Goal: Transaction & Acquisition: Purchase product/service

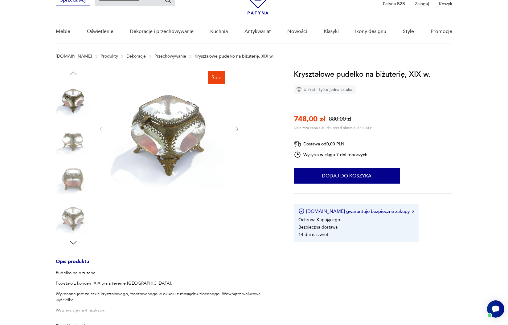
scroll to position [34, 0]
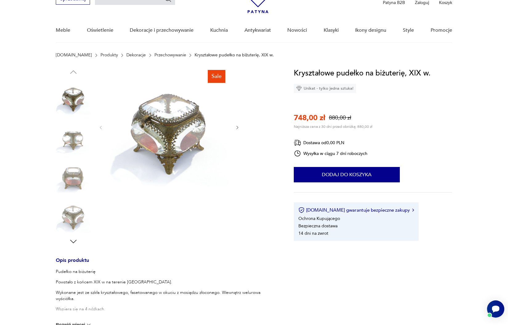
click at [72, 175] on img at bounding box center [73, 175] width 35 height 35
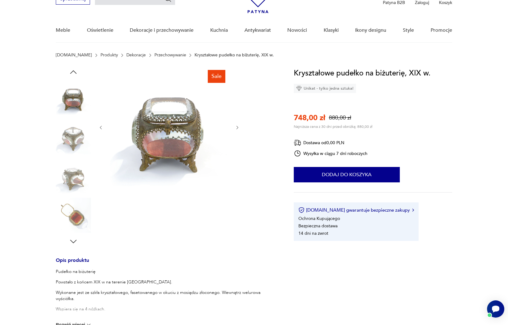
click at [76, 211] on img at bounding box center [73, 215] width 35 height 35
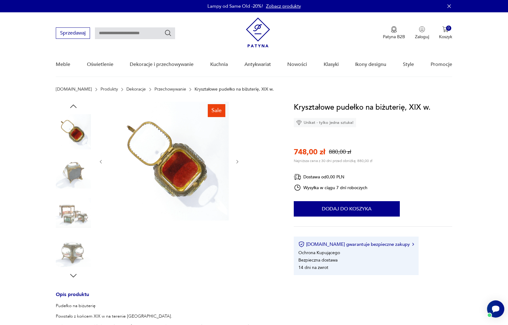
scroll to position [3, 0]
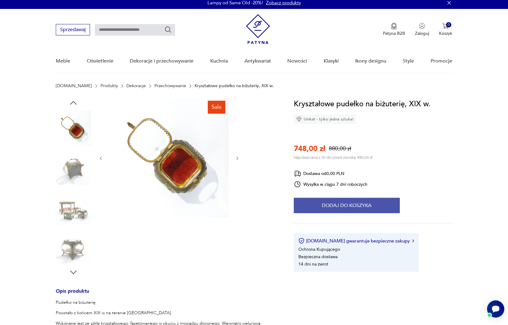
click at [361, 205] on button "Dodaj do koszyka" at bounding box center [347, 205] width 106 height 15
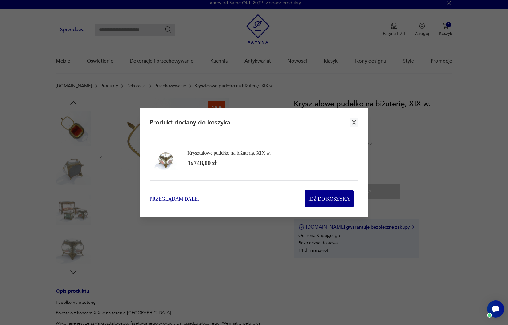
click at [185, 199] on span "Przeglądam dalej" at bounding box center [174, 198] width 50 height 7
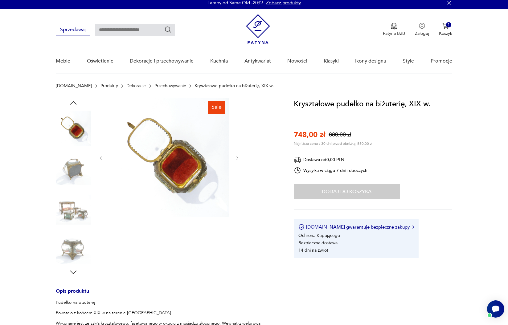
click at [113, 32] on input "text" at bounding box center [135, 30] width 80 height 12
type input "**********"
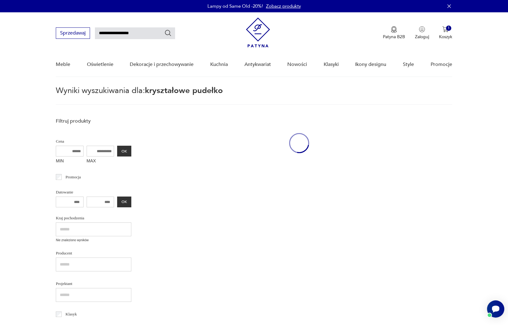
scroll to position [22, 0]
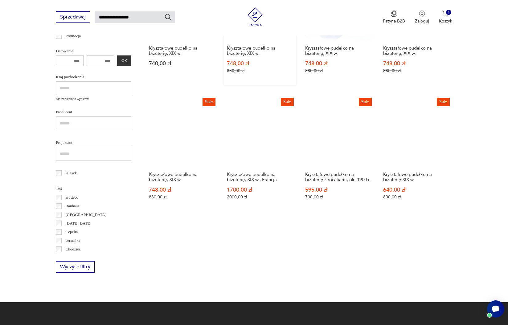
scroll to position [167, 0]
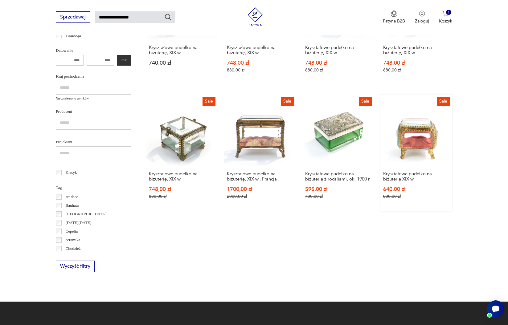
click at [419, 153] on link "Sale Kryształowe pudełko na biżuterię XIX w. 640,00 zł 800,00 zł" at bounding box center [416, 153] width 72 height 117
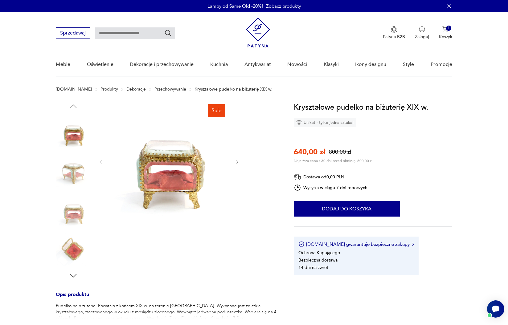
click at [68, 172] on img at bounding box center [73, 170] width 35 height 35
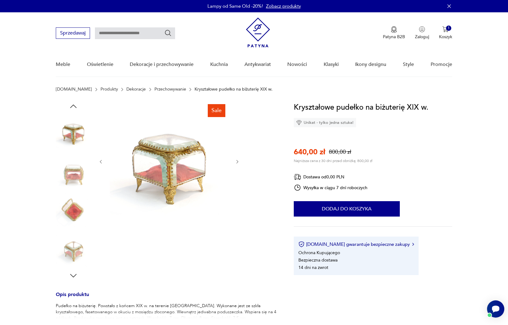
click at [76, 206] on img at bounding box center [73, 210] width 35 height 35
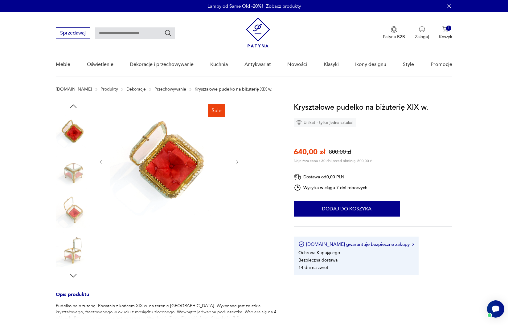
click at [73, 254] on img at bounding box center [73, 249] width 35 height 35
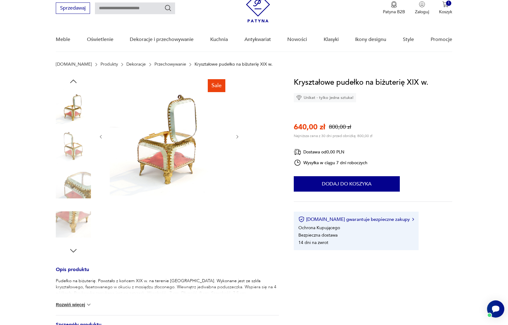
scroll to position [25, 0]
click at [70, 305] on button "Rozwiń więcej" at bounding box center [74, 304] width 36 height 6
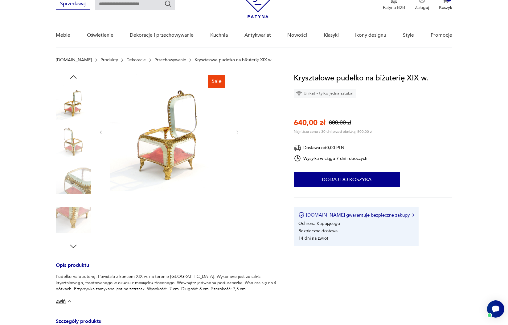
scroll to position [30, 0]
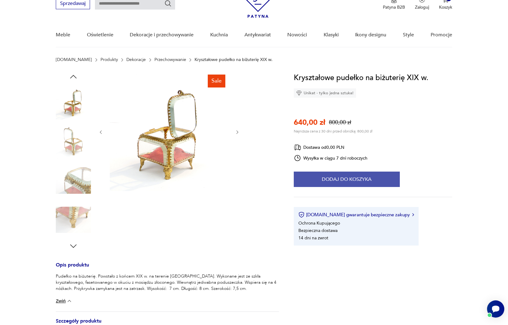
click at [339, 177] on button "Dodaj do koszyka" at bounding box center [347, 179] width 106 height 15
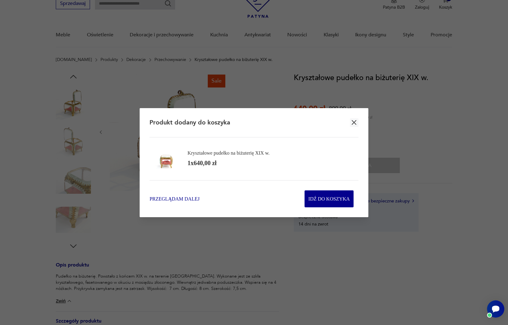
click at [180, 197] on span "Przeglądam dalej" at bounding box center [174, 198] width 50 height 7
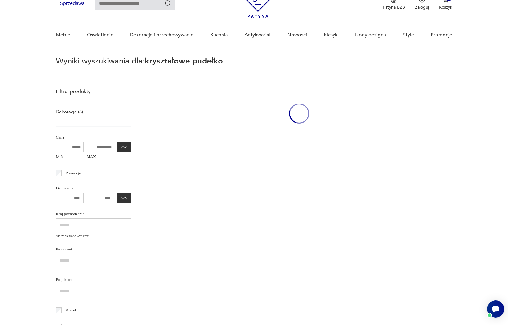
type input "**********"
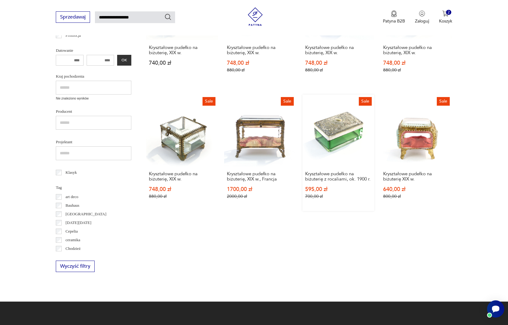
click at [324, 148] on link "Sale Kryształowe pudełko na biżuterię z rocaliami, ok. 1900 r. 595,00 zł 700,00…" at bounding box center [338, 153] width 72 height 117
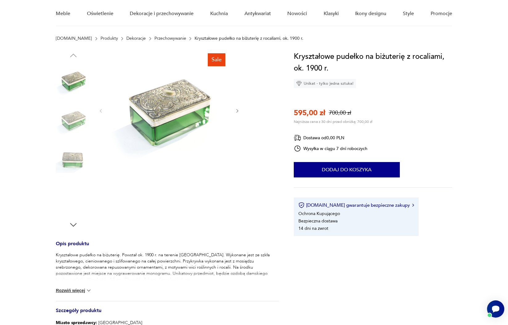
scroll to position [56, 0]
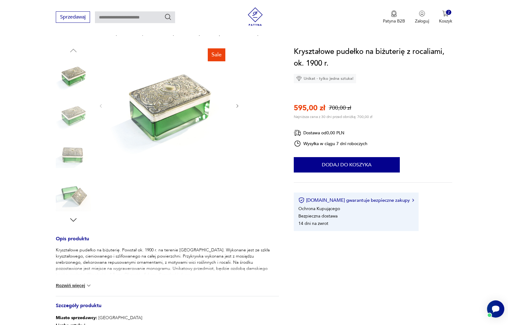
click at [70, 112] on img at bounding box center [73, 115] width 35 height 35
click at [74, 159] on img at bounding box center [73, 154] width 35 height 35
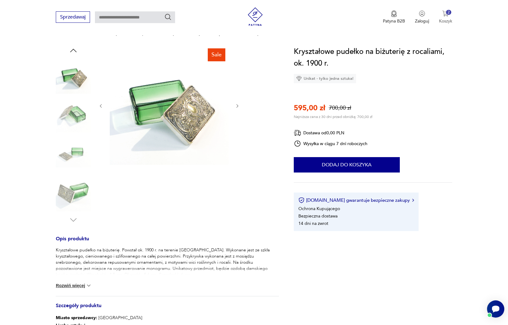
click at [444, 16] on img "button" at bounding box center [445, 13] width 6 height 6
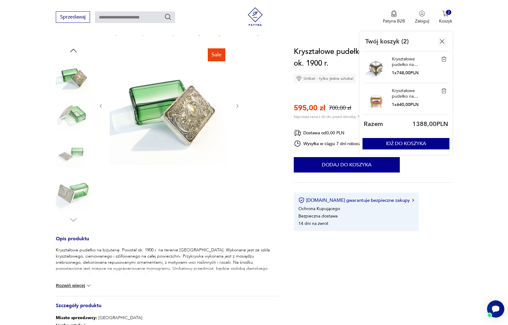
click at [443, 59] on img at bounding box center [444, 59] width 6 height 6
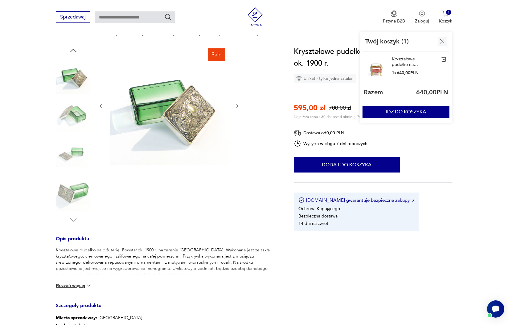
click at [397, 59] on link "Kryształowe pudełko na biżuterię XIX w." at bounding box center [407, 61] width 31 height 11
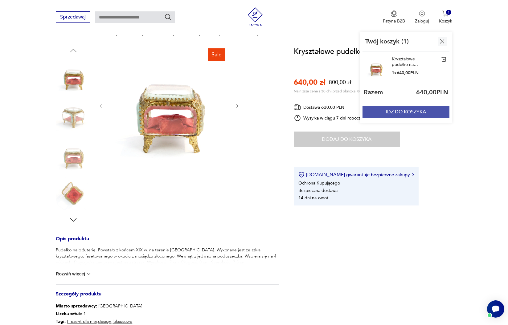
click at [401, 114] on button "IDŹ DO KOSZYKA" at bounding box center [405, 111] width 87 height 11
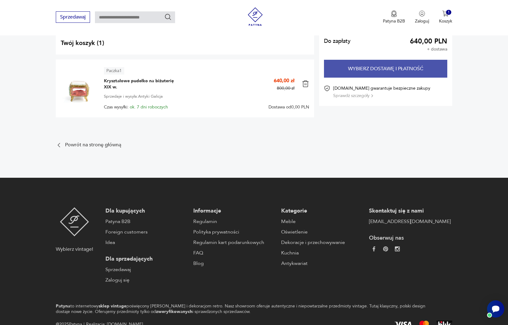
click at [402, 65] on button "Wybierz dostawę i płatność" at bounding box center [385, 69] width 123 height 18
